Goal: Information Seeking & Learning: Learn about a topic

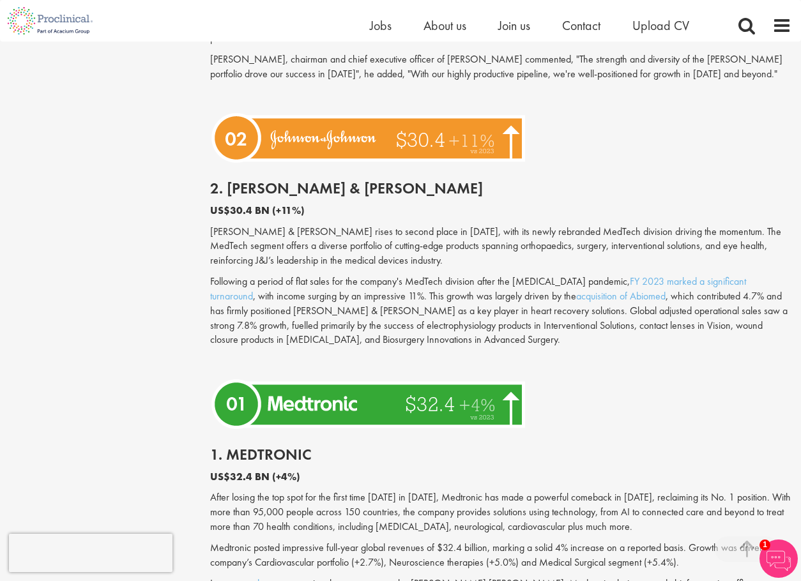
scroll to position [3511, 0]
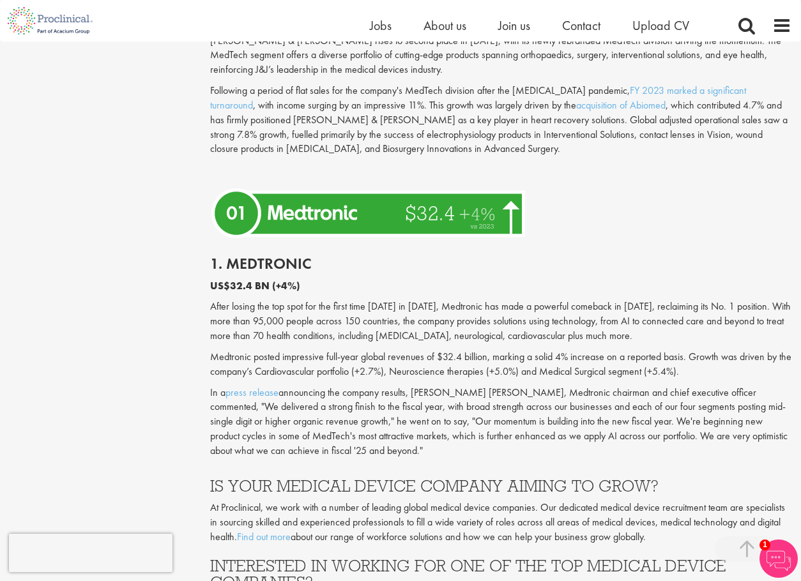
click at [367, 299] on p "After losing the top spot for the first time [DATE] in [DATE], Medtronic has ma…" at bounding box center [501, 321] width 582 height 44
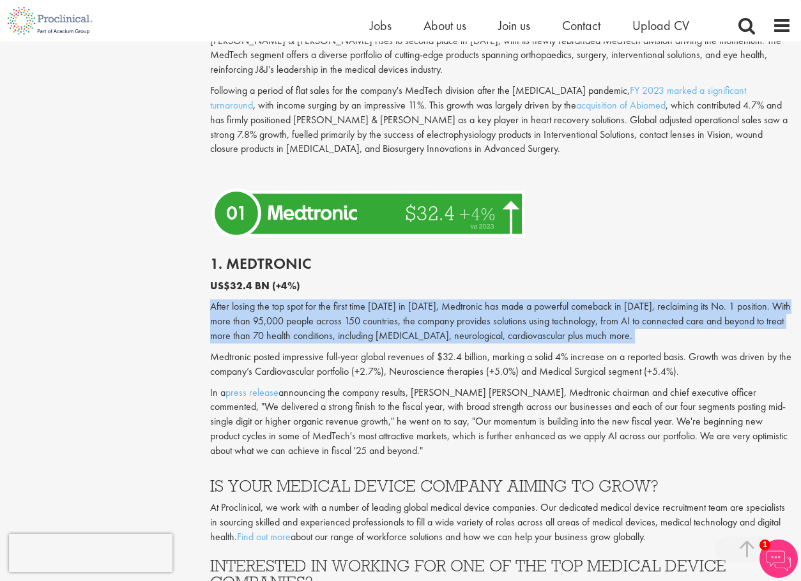
click at [367, 299] on p "After losing the top spot for the first time [DATE] in [DATE], Medtronic has ma…" at bounding box center [501, 321] width 582 height 44
click at [391, 299] on p "After losing the top spot for the first time [DATE] in [DATE], Medtronic has ma…" at bounding box center [501, 321] width 582 height 44
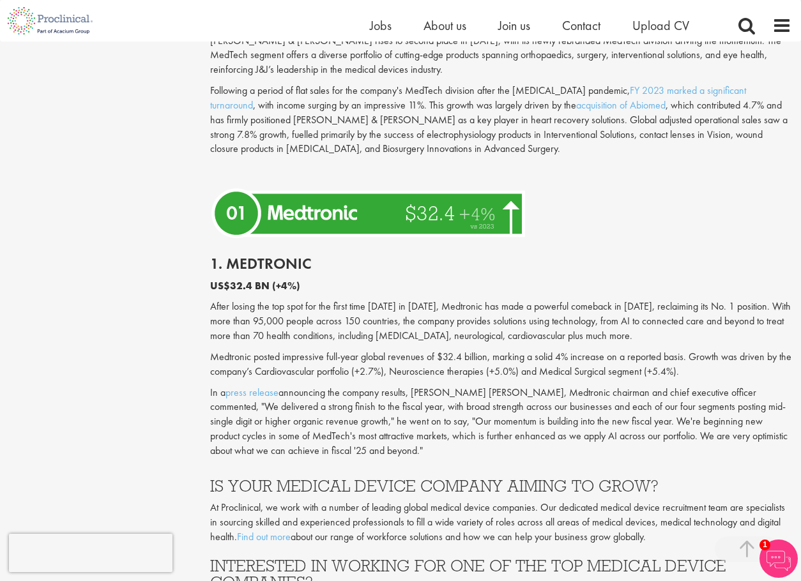
click at [387, 299] on p "After losing the top spot for the first time [DATE] in [DATE], Medtronic has ma…" at bounding box center [501, 321] width 582 height 44
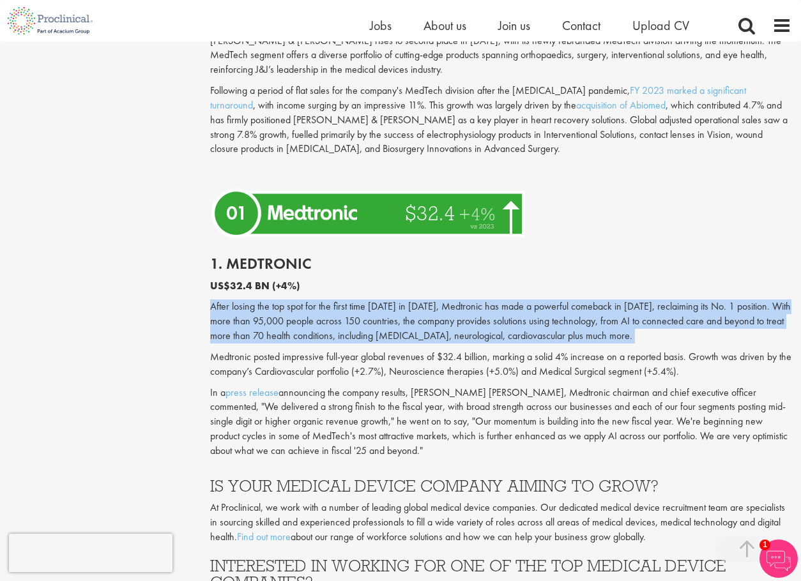
click at [387, 299] on p "After losing the top spot for the first time [DATE] in [DATE], Medtronic has ma…" at bounding box center [501, 321] width 582 height 44
click at [472, 299] on p "After losing the top spot for the first time [DATE] in [DATE], Medtronic has ma…" at bounding box center [501, 321] width 582 height 44
click at [471, 299] on p "After losing the top spot for the first time [DATE] in [DATE], Medtronic has ma…" at bounding box center [501, 321] width 582 height 44
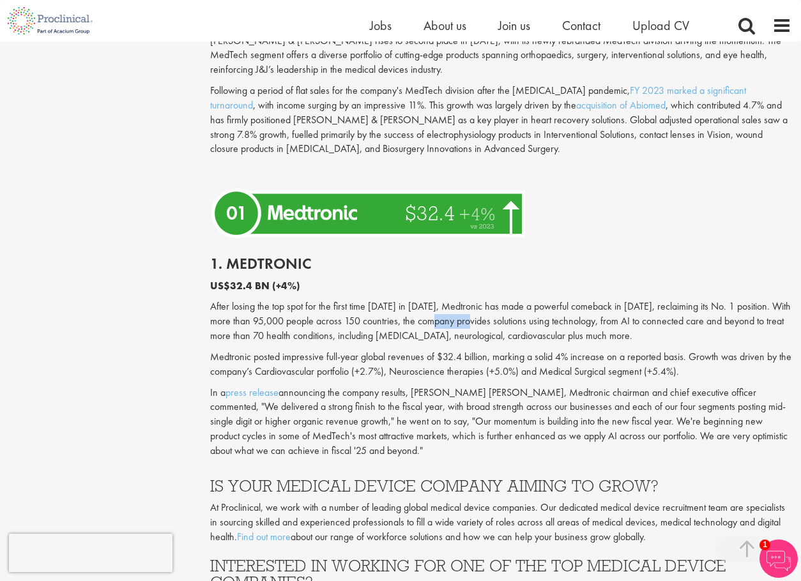
click at [471, 299] on p "After losing the top spot for the first time [DATE] in [DATE], Medtronic has ma…" at bounding box center [501, 321] width 582 height 44
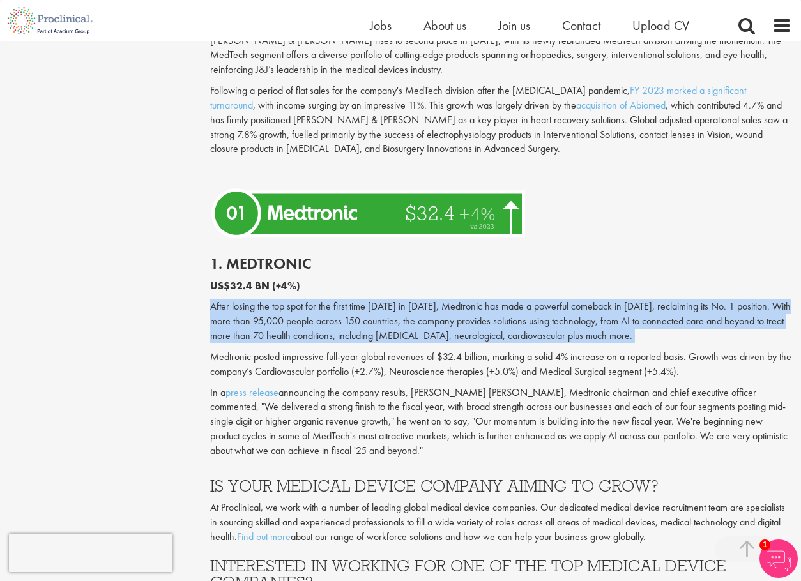
click at [471, 299] on p "After losing the top spot for the first time [DATE] in [DATE], Medtronic has ma…" at bounding box center [501, 321] width 582 height 44
click at [412, 299] on p "After losing the top spot for the first time [DATE] in [DATE], Medtronic has ma…" at bounding box center [501, 321] width 582 height 44
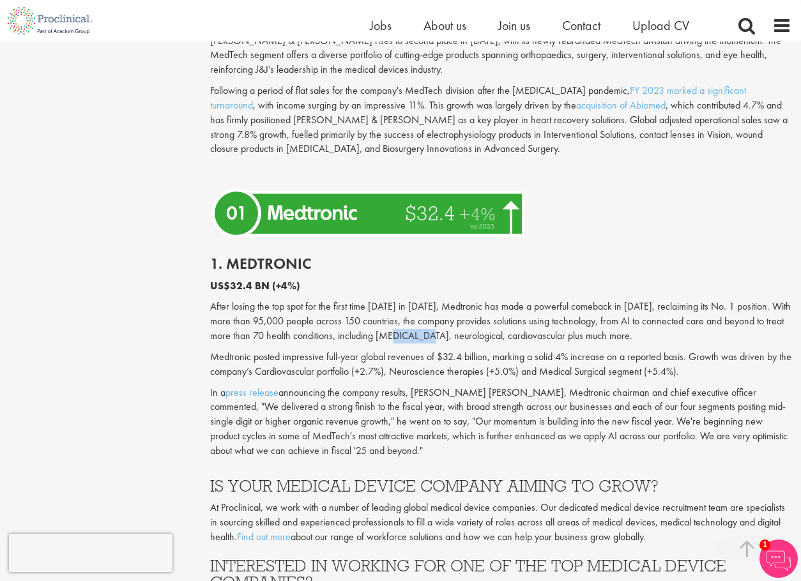
click at [412, 299] on p "After losing the top spot for the first time [DATE] in [DATE], Medtronic has ma…" at bounding box center [501, 321] width 582 height 44
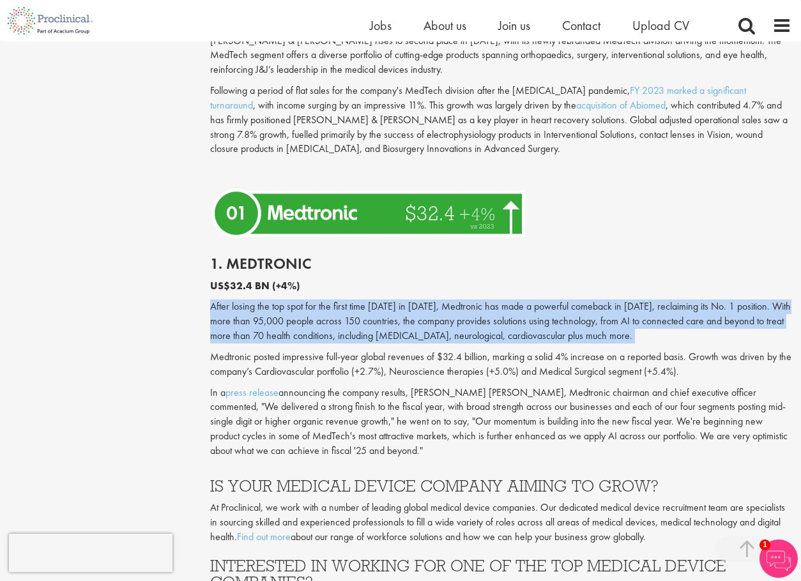
click at [412, 299] on p "After losing the top spot for the first time [DATE] in [DATE], Medtronic has ma…" at bounding box center [501, 321] width 582 height 44
click at [485, 301] on p "After losing the top spot for the first time [DATE] in [DATE], Medtronic has ma…" at bounding box center [501, 321] width 582 height 44
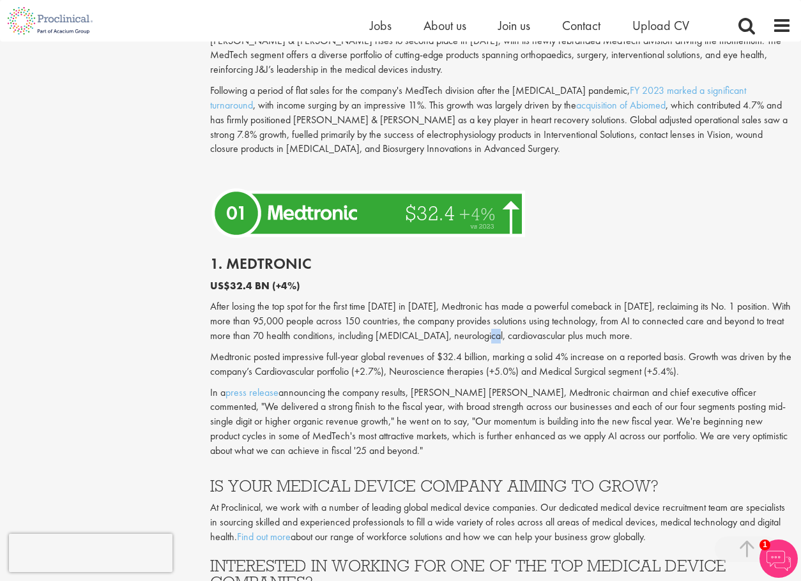
click at [485, 301] on p "After losing the top spot for the first time [DATE] in [DATE], Medtronic has ma…" at bounding box center [501, 321] width 582 height 44
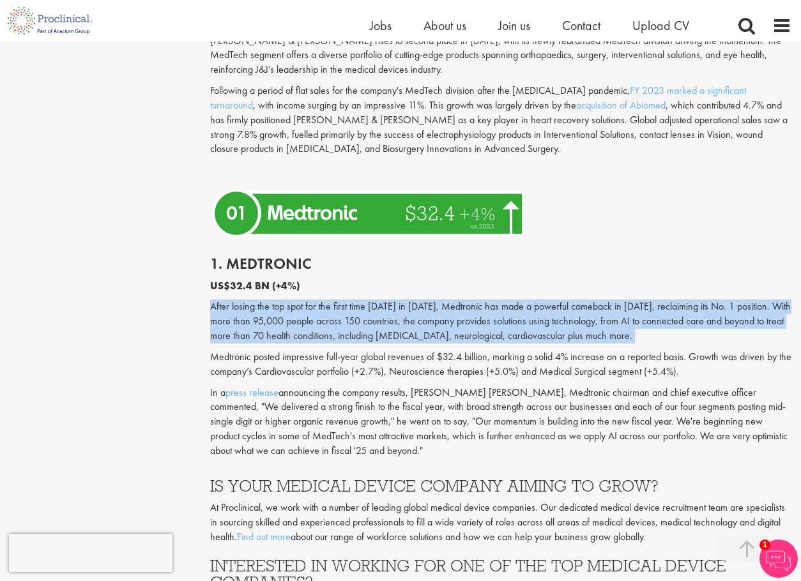
click at [485, 301] on p "After losing the top spot for the first time [DATE] in [DATE], Medtronic has ma…" at bounding box center [501, 321] width 582 height 44
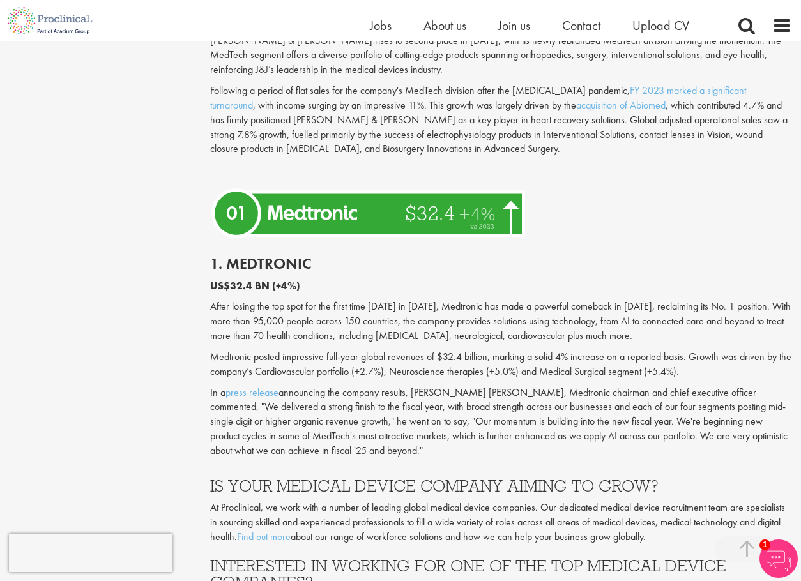
click at [454, 319] on div "1. Medtronic US$32.4 BN (+4%) After losing the top spot for the first time [DAT…" at bounding box center [500, 354] width 601 height 222
click at [444, 350] on p "Medtronic posted impressive full-year global revenues of $32.4 billion, marking…" at bounding box center [501, 364] width 582 height 29
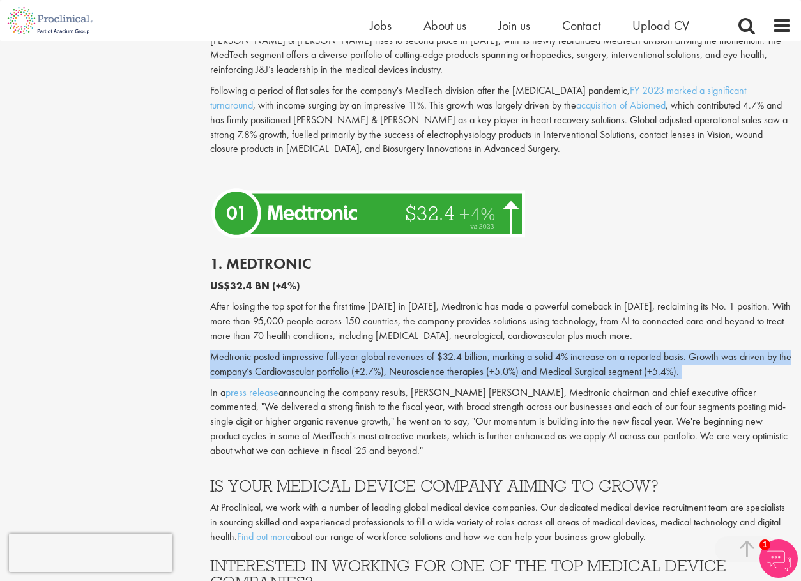
click at [444, 350] on p "Medtronic posted impressive full-year global revenues of $32.4 billion, marking…" at bounding box center [501, 364] width 582 height 29
click at [509, 350] on p "Medtronic posted impressive full-year global revenues of $32.4 billion, marking…" at bounding box center [501, 364] width 582 height 29
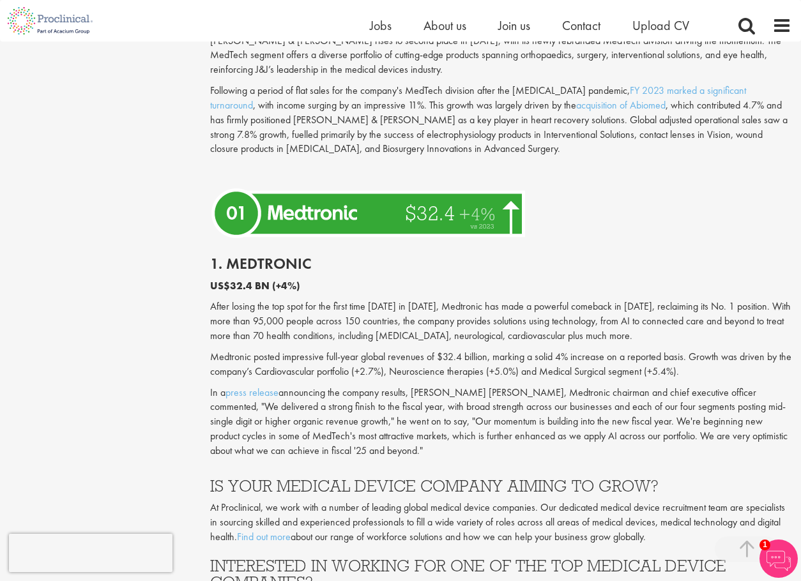
click at [430, 350] on p "Medtronic posted impressive full-year global revenues of $32.4 billion, marking…" at bounding box center [501, 364] width 582 height 29
click at [432, 350] on p "Medtronic posted impressive full-year global revenues of $32.4 billion, marking…" at bounding box center [501, 364] width 582 height 29
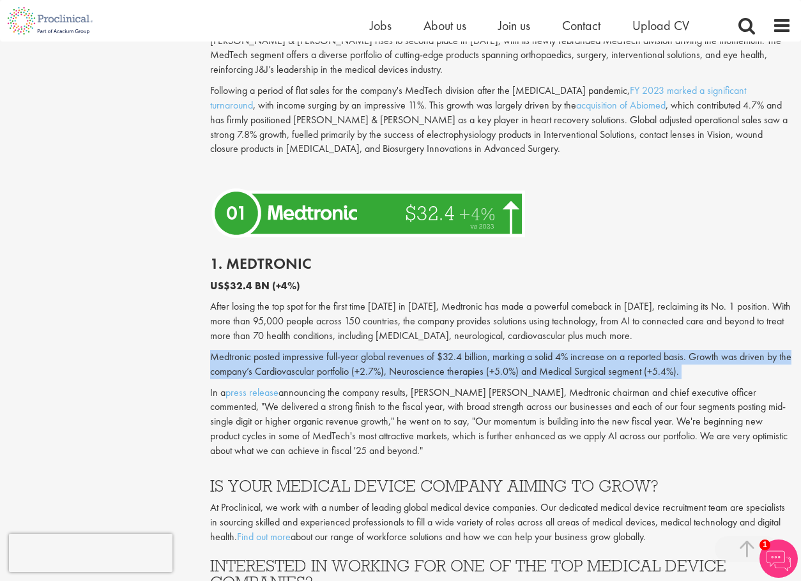
click at [432, 350] on p "Medtronic posted impressive full-year global revenues of $32.4 billion, marking…" at bounding box center [501, 364] width 582 height 29
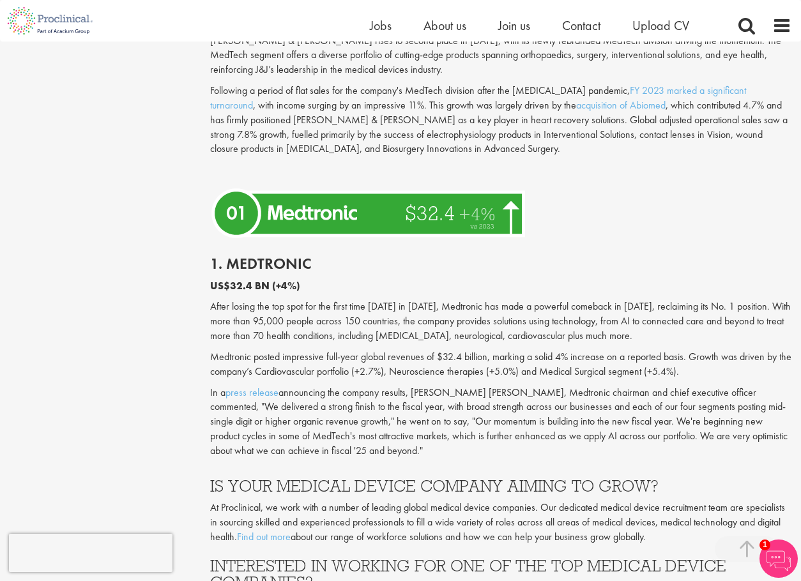
click at [465, 393] on p "In a press release announcing the company results, [PERSON_NAME] [PERSON_NAME],…" at bounding box center [501, 422] width 582 height 73
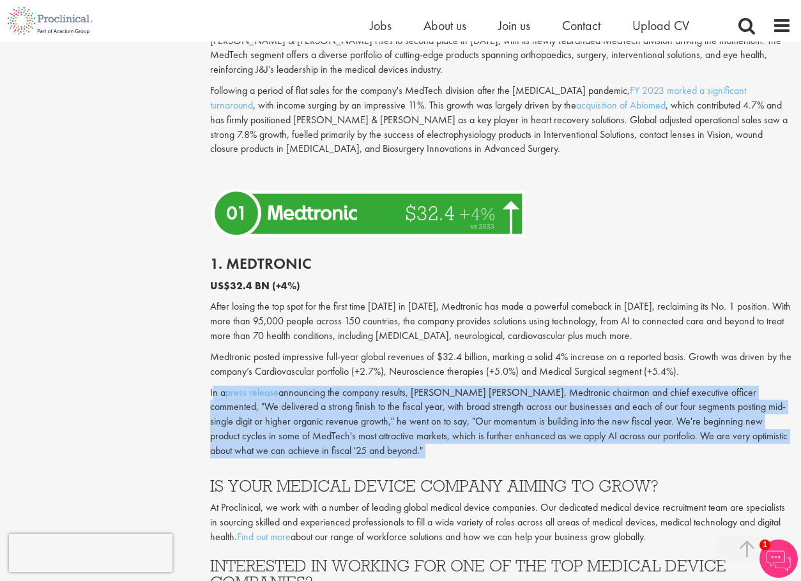
click at [465, 393] on p "In a press release announcing the company results, [PERSON_NAME] [PERSON_NAME],…" at bounding box center [501, 422] width 582 height 73
click at [559, 389] on p "In a press release announcing the company results, [PERSON_NAME] [PERSON_NAME],…" at bounding box center [501, 422] width 582 height 73
click at [544, 386] on p "In a press release announcing the company results, [PERSON_NAME] [PERSON_NAME],…" at bounding box center [501, 422] width 582 height 73
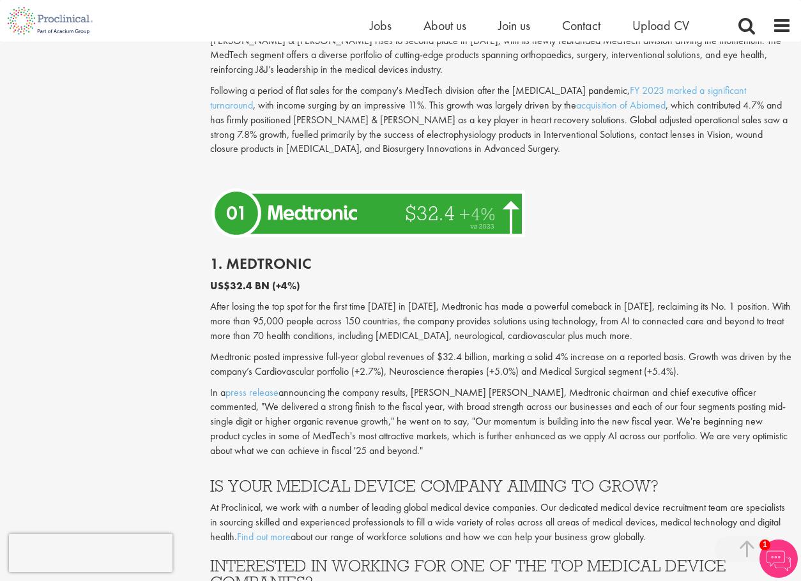
click at [509, 386] on p "In a press release announcing the company results, [PERSON_NAME] [PERSON_NAME],…" at bounding box center [501, 422] width 582 height 73
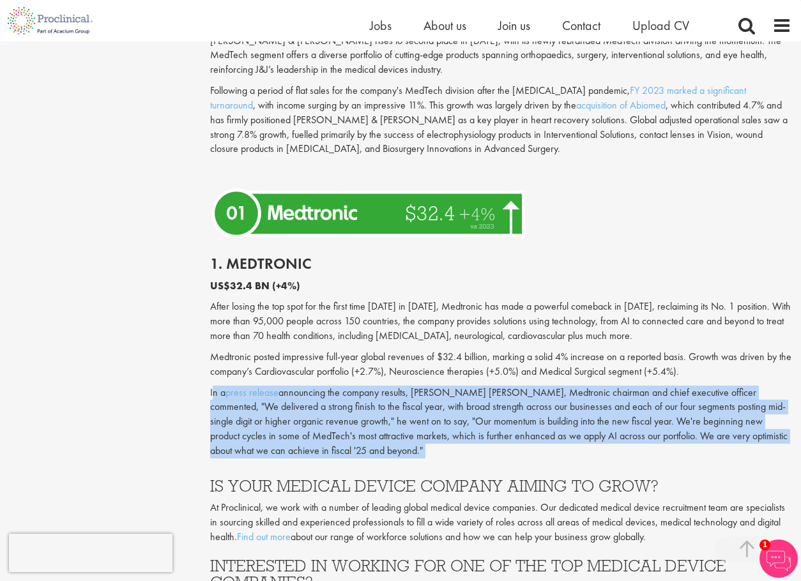
click at [509, 386] on p "In a press release announcing the company results, [PERSON_NAME] [PERSON_NAME],…" at bounding box center [501, 422] width 582 height 73
click at [492, 405] on p "In a press release announcing the company results, [PERSON_NAME] [PERSON_NAME],…" at bounding box center [501, 422] width 582 height 73
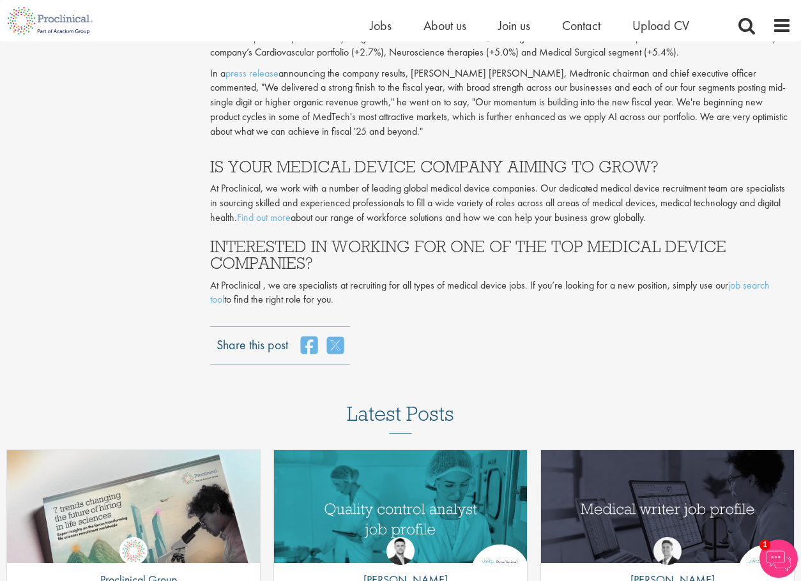
drag, startPoint x: 490, startPoint y: 358, endPoint x: 471, endPoint y: 336, distance: 28.9
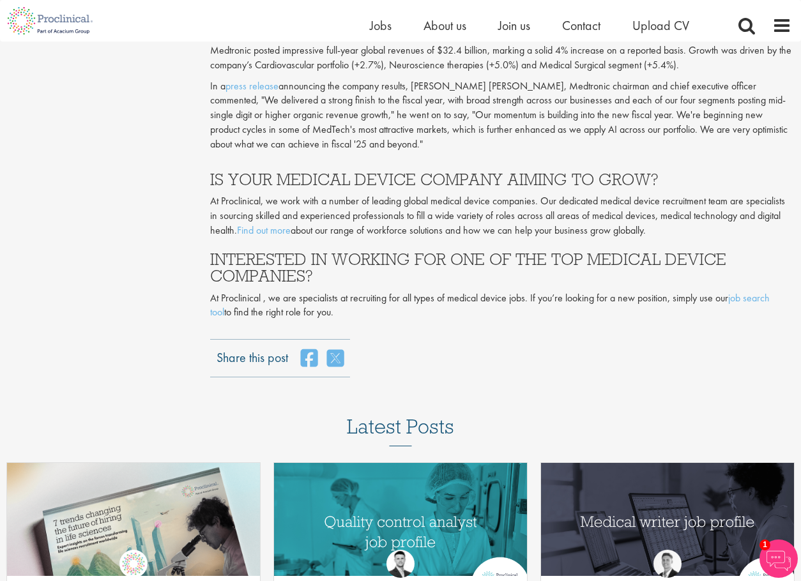
click at [467, 339] on div "Share this post" at bounding box center [501, 358] width 582 height 38
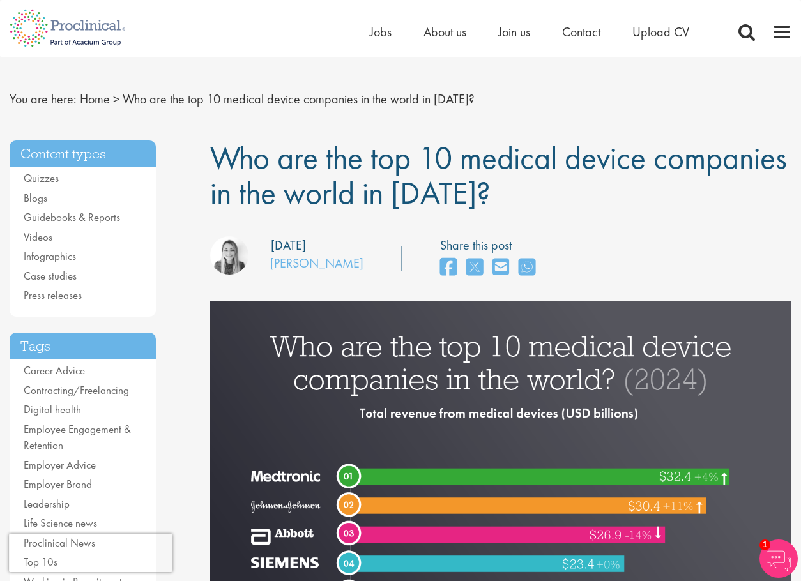
scroll to position [0, 0]
